Goal: Use online tool/utility: Utilize a website feature to perform a specific function

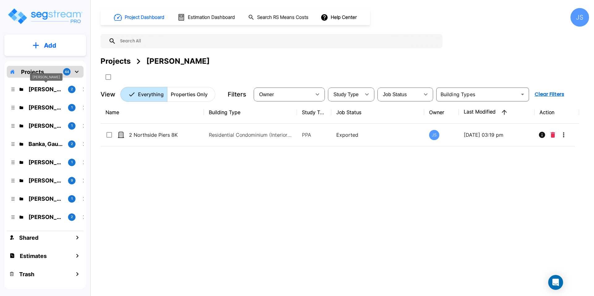
click at [50, 91] on p "Elmashat, Ashraf" at bounding box center [45, 89] width 35 height 8
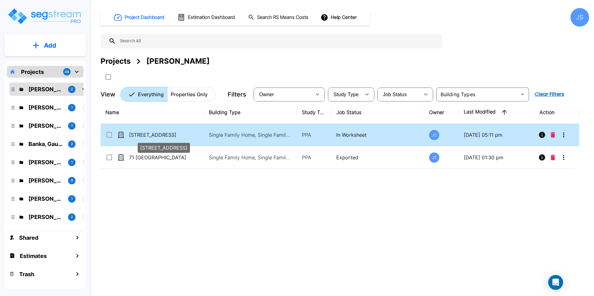
click at [189, 137] on p "[STREET_ADDRESS]" at bounding box center [160, 134] width 62 height 7
checkbox input "true"
click at [189, 137] on p "[STREET_ADDRESS]" at bounding box center [160, 134] width 62 height 7
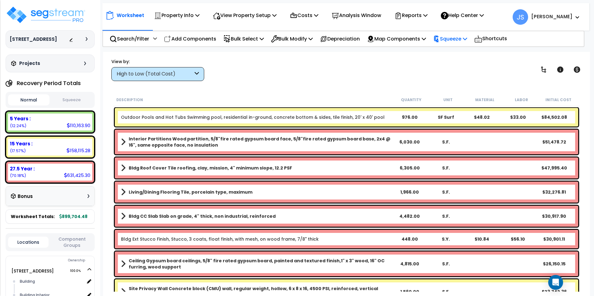
click at [467, 40] on p "Squeeze" at bounding box center [450, 39] width 34 height 8
click at [466, 55] on link "Squeeze" at bounding box center [460, 52] width 61 height 12
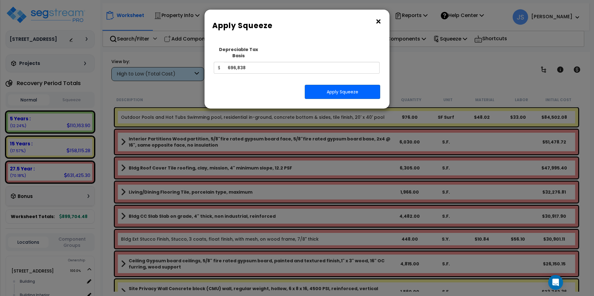
click at [473, 71] on div "× Apply Squeeze Squeeze Type Select 1. Squeeze Entire Worksheet 2. Squeeze by […" at bounding box center [297, 148] width 594 height 296
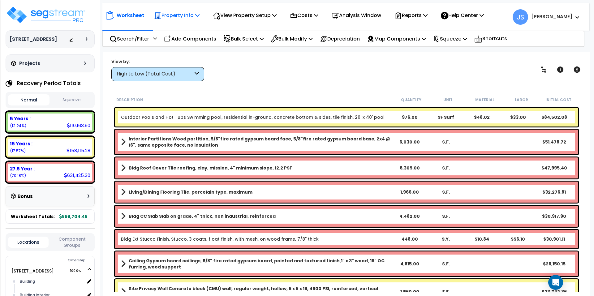
click at [197, 14] on icon at bounding box center [197, 15] width 4 height 5
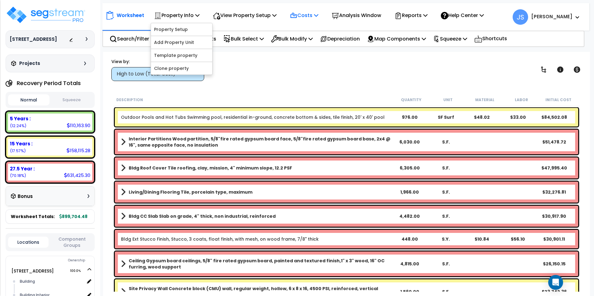
click at [318, 14] on icon at bounding box center [316, 15] width 4 height 5
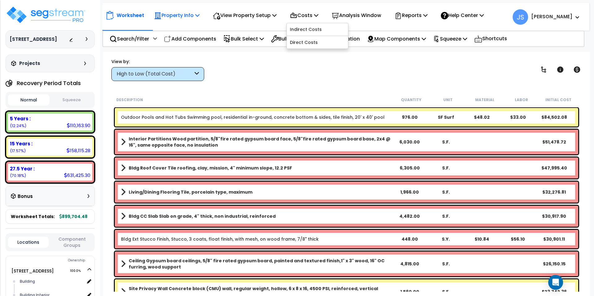
click at [196, 16] on p "Property Info" at bounding box center [176, 15] width 45 height 8
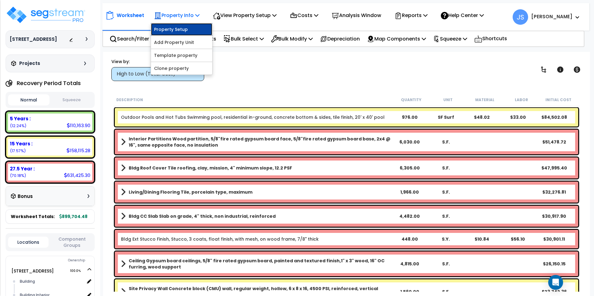
click at [179, 28] on link "Property Setup" at bounding box center [181, 29] width 61 height 12
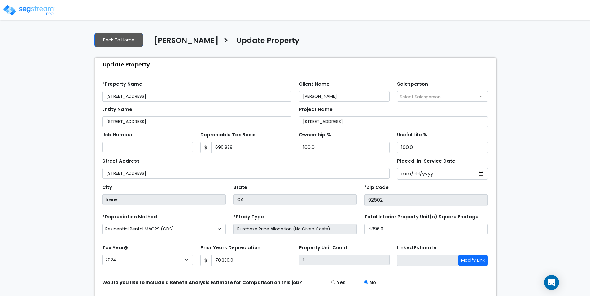
select select "2024"
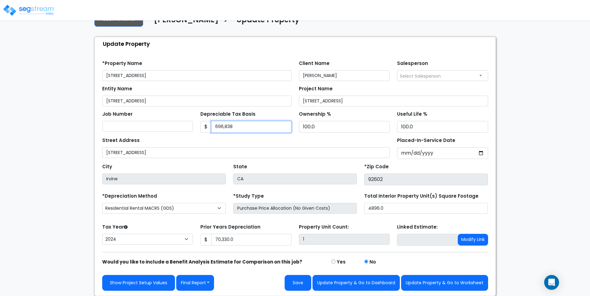
click at [244, 127] on input "696,838" at bounding box center [251, 127] width 80 height 12
type input "1206655"
click at [335, 164] on div "State CA" at bounding box center [294, 173] width 131 height 23
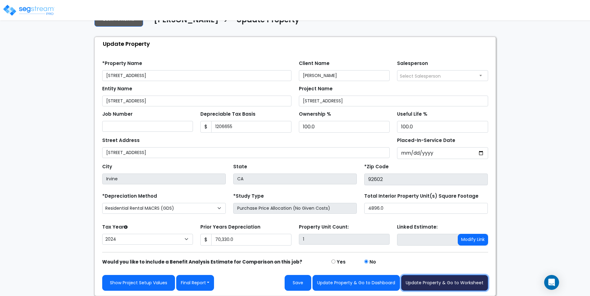
click at [421, 282] on button "Update Property & Go to Worksheet" at bounding box center [444, 283] width 87 height 16
type input "70330"
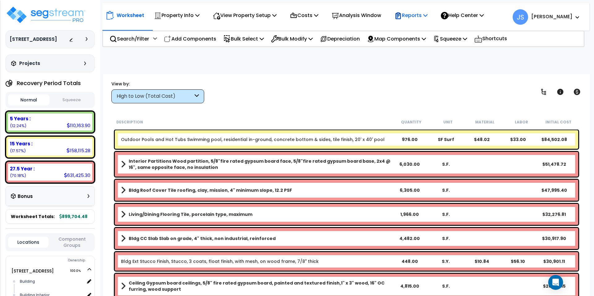
click at [428, 15] on icon at bounding box center [425, 15] width 4 height 5
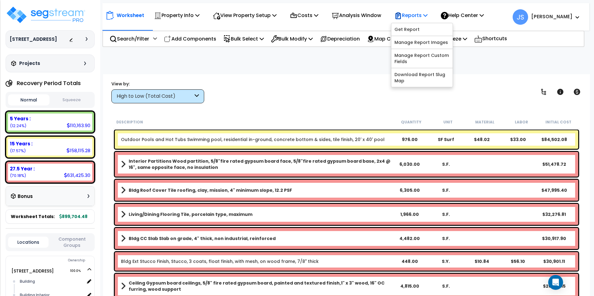
click at [428, 15] on icon at bounding box center [425, 15] width 4 height 5
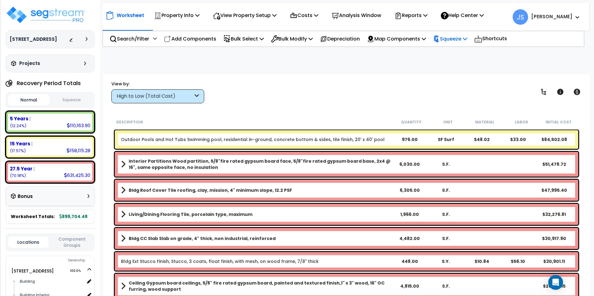
click at [467, 39] on p "Squeeze" at bounding box center [450, 39] width 34 height 8
click at [460, 56] on link "Squeeze" at bounding box center [460, 52] width 61 height 12
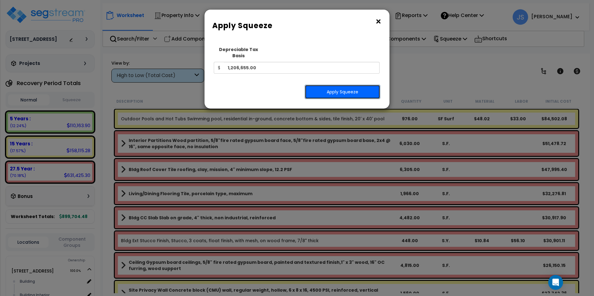
click at [355, 86] on button "Apply Squeeze" at bounding box center [343, 92] width 76 height 14
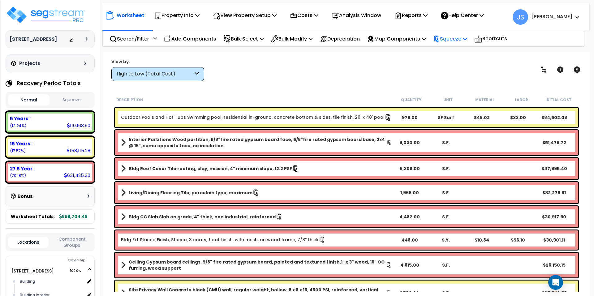
click at [465, 38] on p "Squeeze" at bounding box center [450, 39] width 34 height 8
click at [465, 50] on link "Re-squeeze" at bounding box center [460, 52] width 61 height 12
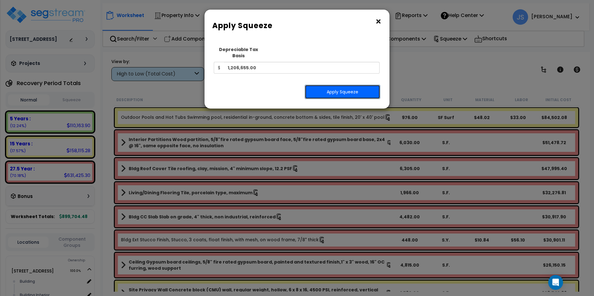
click at [339, 89] on button "Apply Squeeze" at bounding box center [343, 92] width 76 height 14
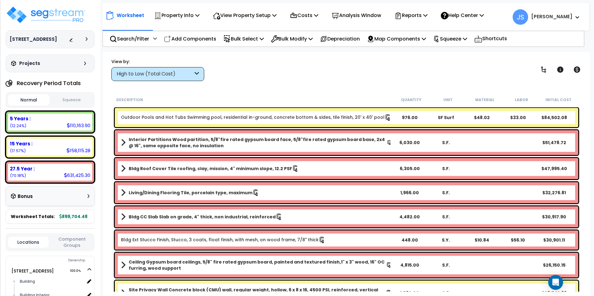
click at [71, 100] on button "Squeeze" at bounding box center [71, 100] width 41 height 11
